Goal: Task Accomplishment & Management: Use online tool/utility

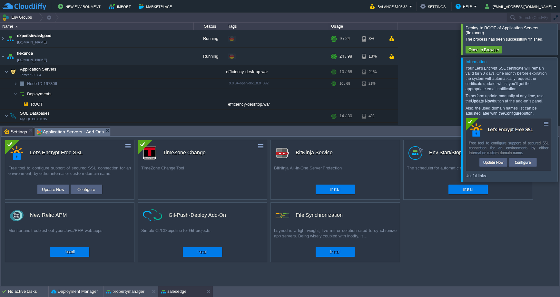
click at [560, 36] on div at bounding box center [568, 39] width 0 height 31
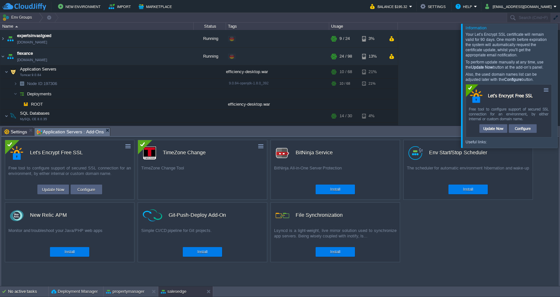
click at [560, 43] on div at bounding box center [568, 86] width 0 height 124
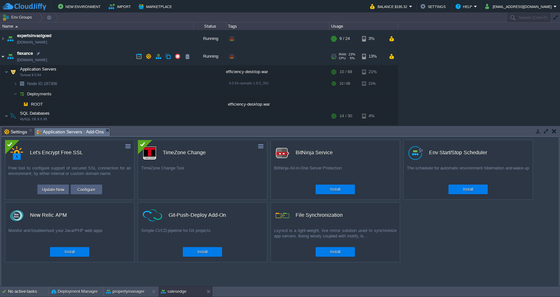
click at [3, 57] on img at bounding box center [2, 56] width 5 height 17
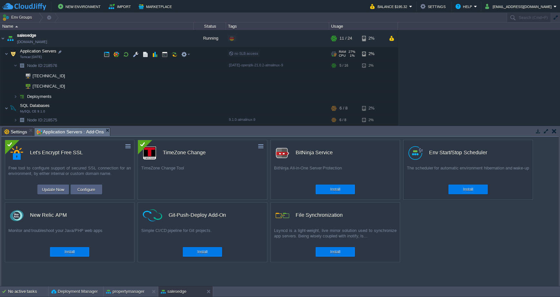
scroll to position [54, 0]
click at [135, 65] on button "button" at bounding box center [136, 66] width 6 height 6
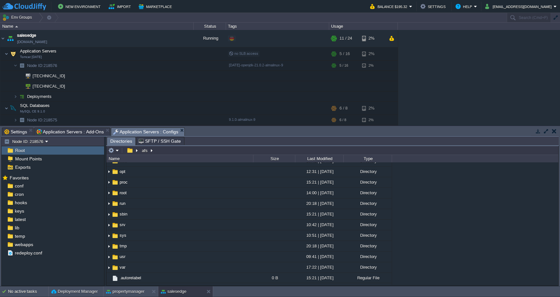
scroll to position [113, 0]
click at [28, 185] on div "conf" at bounding box center [53, 186] width 102 height 8
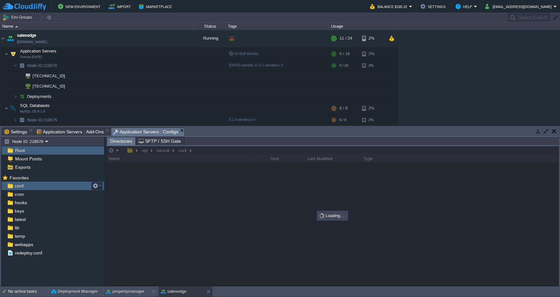
scroll to position [0, 0]
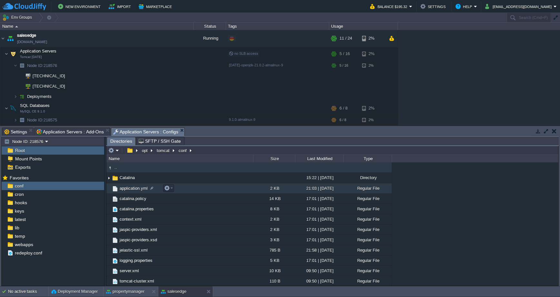
click at [137, 189] on span "application.yml" at bounding box center [134, 188] width 30 height 5
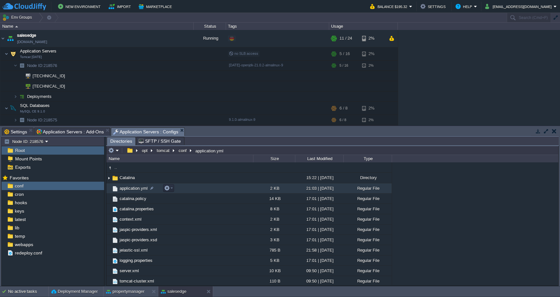
click at [137, 189] on span "application.yml" at bounding box center [134, 188] width 30 height 5
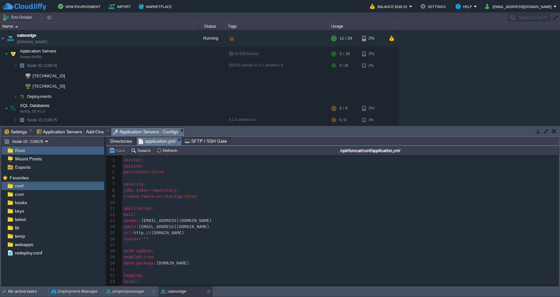
scroll to position [18, 0]
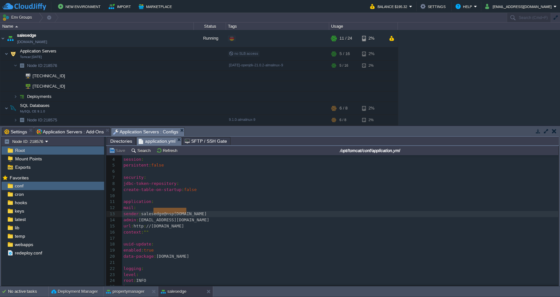
type textarea "[EMAIL_ADDRESS][DOMAIN_NAME]"
drag, startPoint x: 154, startPoint y: 212, endPoint x: 205, endPoint y: 212, distance: 50.9
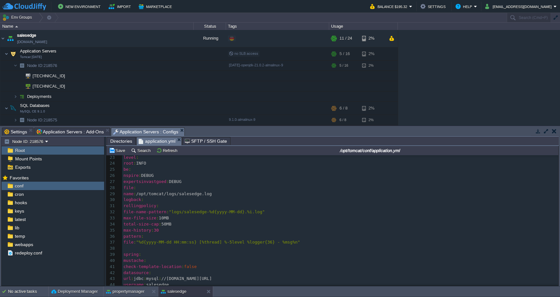
scroll to position [0, 0]
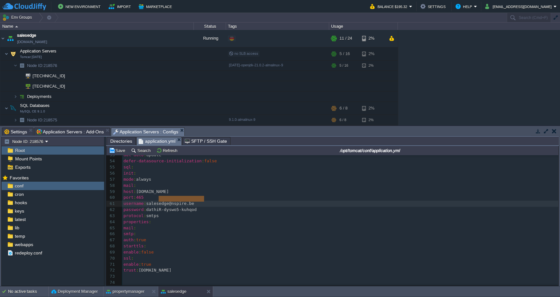
type textarea "[EMAIL_ADDRESS][DOMAIN_NAME]"
drag, startPoint x: 159, startPoint y: 200, endPoint x: 206, endPoint y: 199, distance: 47.4
type textarea "username: [EMAIL_ADDRESS][DOMAIN_NAME] password: [SECURITY_DATA]"
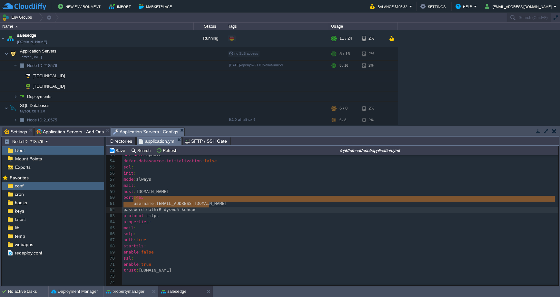
drag, startPoint x: 134, startPoint y: 201, endPoint x: 221, endPoint y: 205, distance: 87.8
click at [199, 190] on pre "host : [DOMAIN_NAME]" at bounding box center [340, 192] width 436 height 6
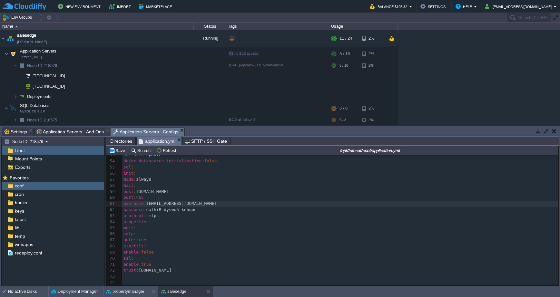
type textarea "[EMAIL_ADDRESS][DOMAIN_NAME]"
drag, startPoint x: 159, startPoint y: 200, endPoint x: 220, endPoint y: 200, distance: 61.2
type textarea "dathiR-dyswo5-kuhqod"
drag, startPoint x: 158, startPoint y: 206, endPoint x: 214, endPoint y: 204, distance: 55.5
click at [159, 204] on div "xxxxxxxxxx sender : [EMAIL_ADDRESS][DOMAIN_NAME] 39 spring : 43 url : jdbc : my…" at bounding box center [340, 195] width 436 height 207
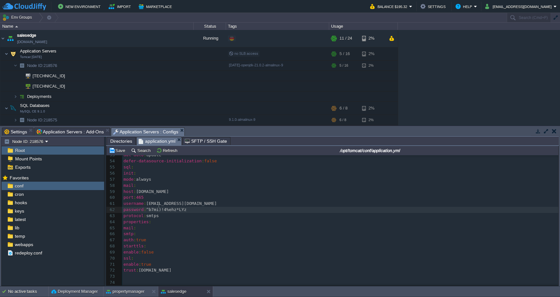
type textarea """
click at [218, 207] on pre "password : "^b7mi)!4%ehz*LYz" at bounding box center [340, 210] width 436 height 6
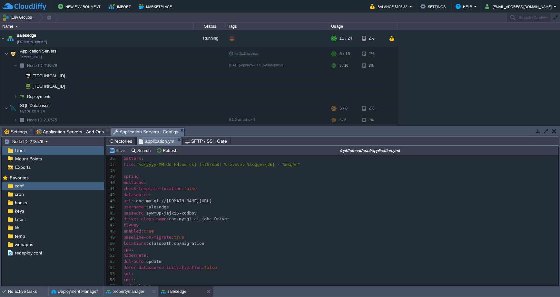
scroll to position [178, 0]
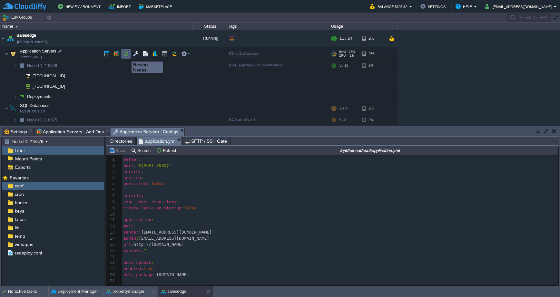
type textarea """
click at [127, 53] on button "button" at bounding box center [126, 54] width 6 height 6
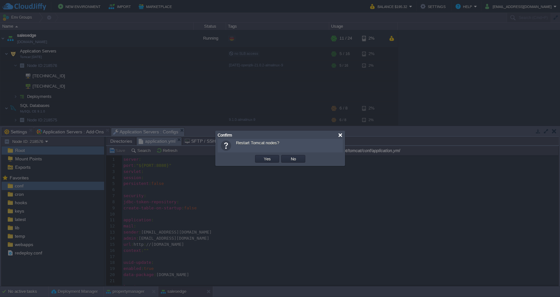
click at [342, 136] on div at bounding box center [340, 135] width 5 height 5
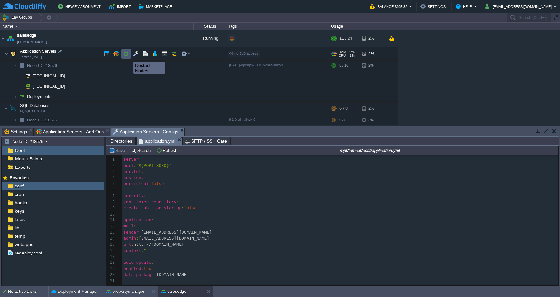
click at [125, 54] on button "button" at bounding box center [126, 54] width 6 height 6
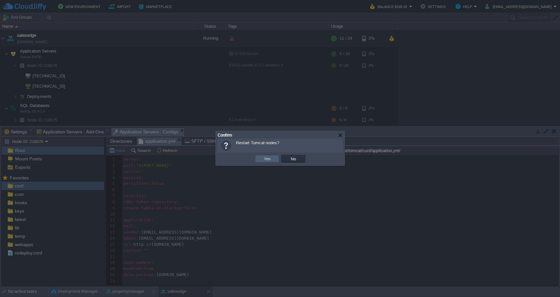
click at [270, 159] on button "Yes" at bounding box center [267, 159] width 11 height 6
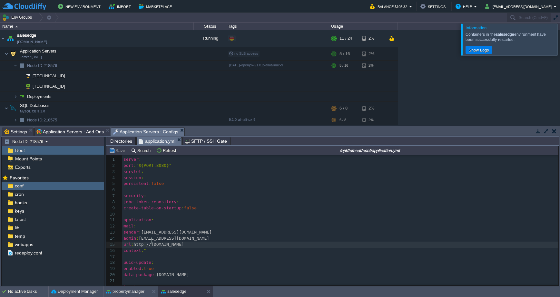
type textarea "s"
drag, startPoint x: 162, startPoint y: 241, endPoint x: 252, endPoint y: 240, distance: 89.9
type textarea "kmpi"
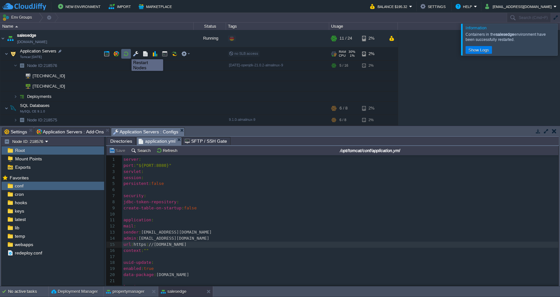
type textarea "[DOMAIN_NAME]"
click at [127, 54] on button "button" at bounding box center [126, 54] width 6 height 6
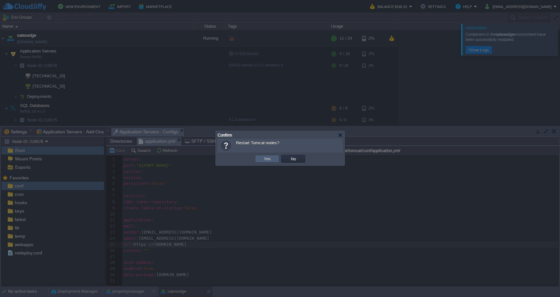
click at [270, 158] on button "Yes" at bounding box center [267, 159] width 11 height 6
